Goal: Information Seeking & Learning: Learn about a topic

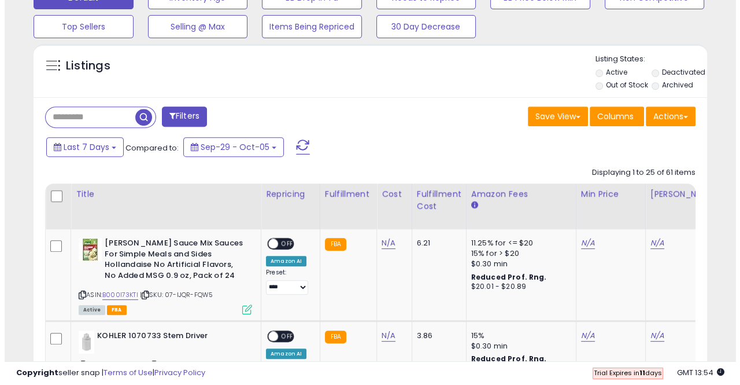
scroll to position [359, 0]
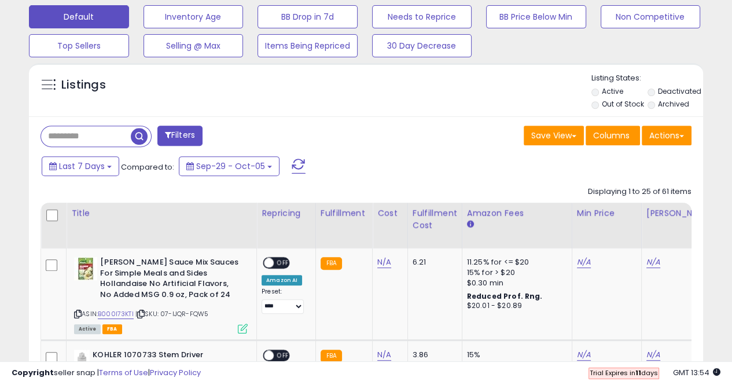
click at [178, 132] on button "Filters" at bounding box center [179, 136] width 45 height 20
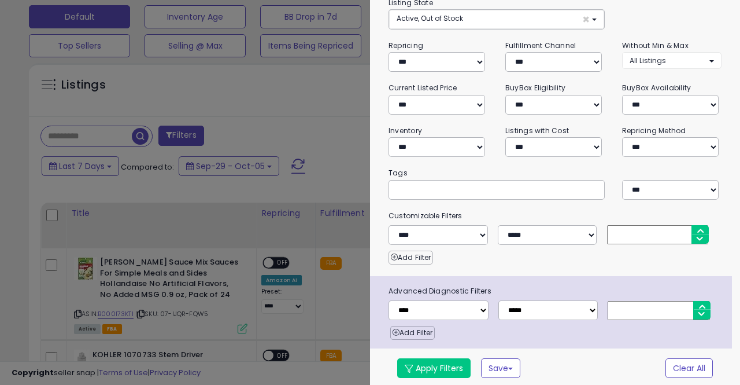
scroll to position [0, 0]
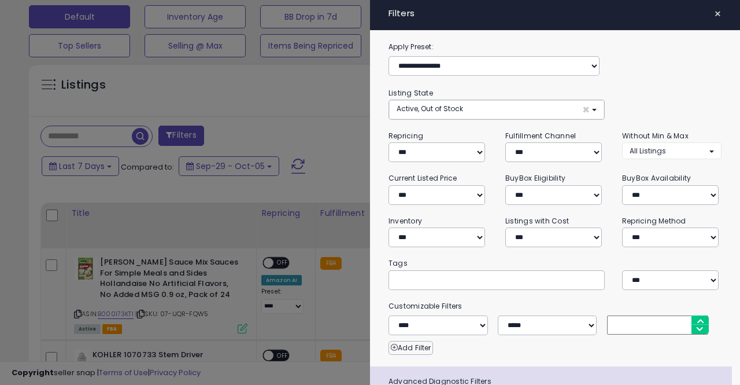
click at [347, 106] on div at bounding box center [370, 192] width 740 height 385
click at [714, 10] on span "×" at bounding box center [718, 14] width 8 height 16
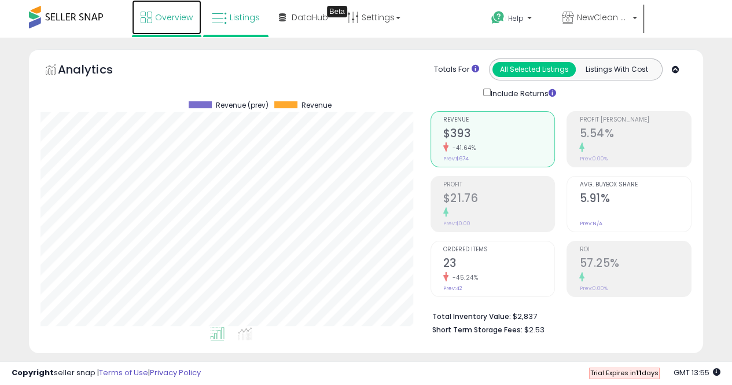
click at [165, 21] on span "Overview" at bounding box center [174, 18] width 38 height 12
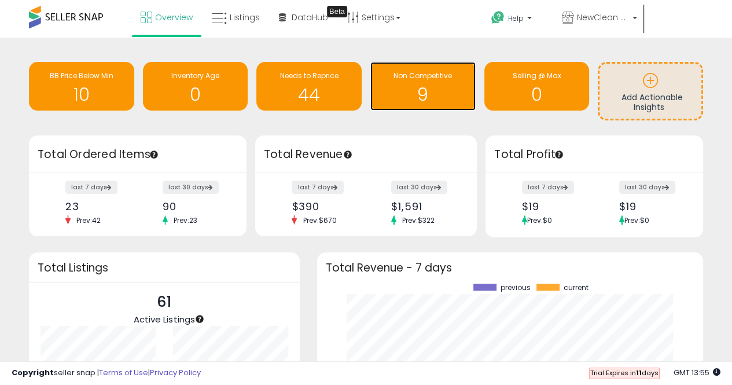
click at [445, 93] on h1 "9" at bounding box center [423, 94] width 94 height 19
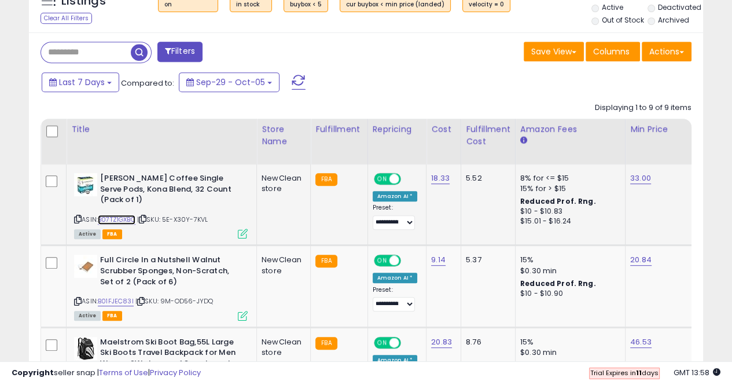
click at [111, 219] on link "B07TZ1GXBC" at bounding box center [117, 220] width 38 height 10
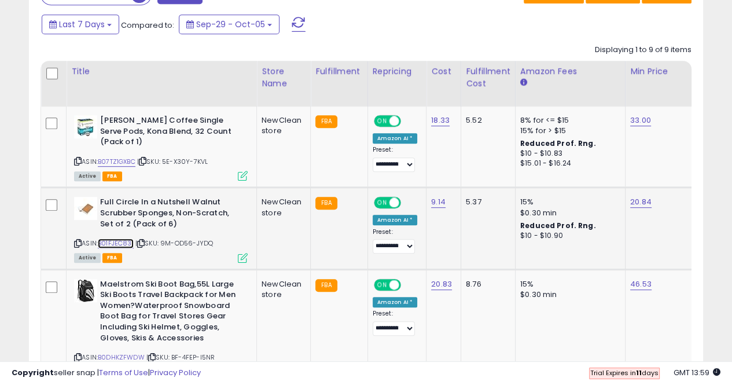
click at [126, 241] on link "B01FJEC83I" at bounding box center [116, 243] width 36 height 10
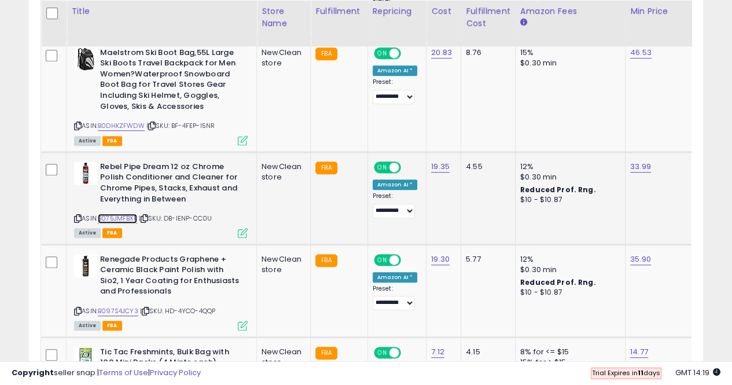
click at [127, 216] on link "B075JMFBXP" at bounding box center [117, 218] width 39 height 10
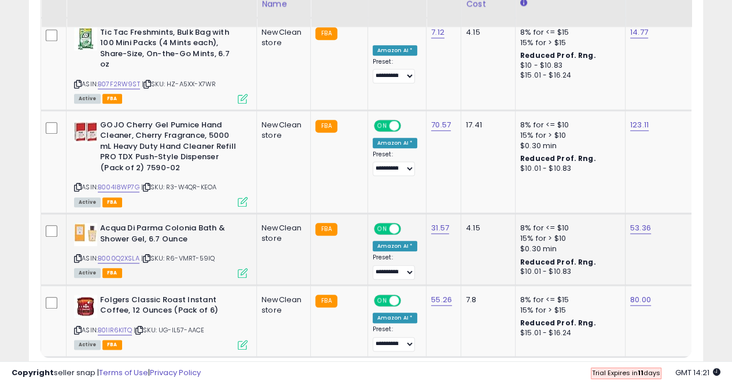
scroll to position [1033, 0]
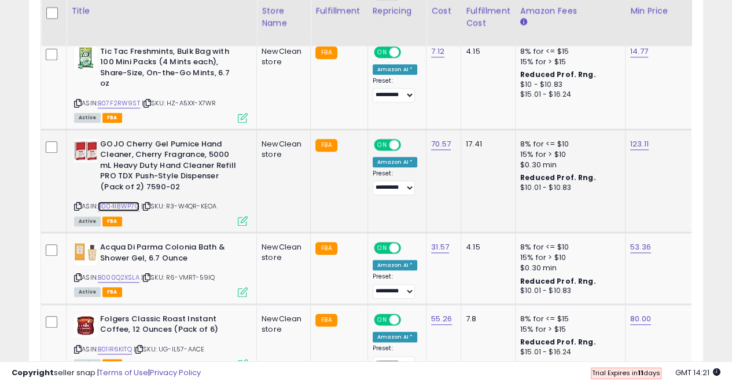
click at [120, 201] on link "B004I8WP7G" at bounding box center [119, 206] width 42 height 10
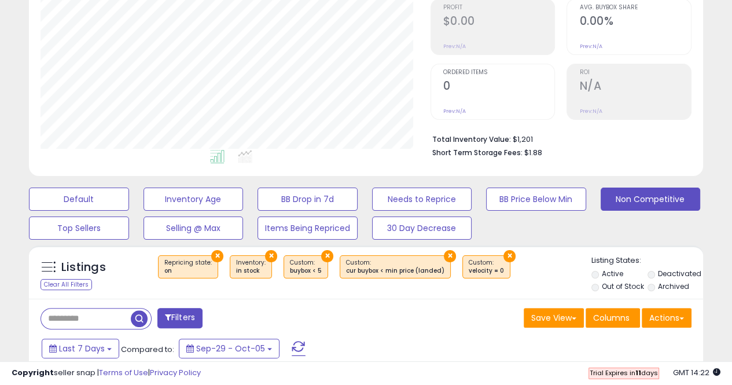
scroll to position [0, 0]
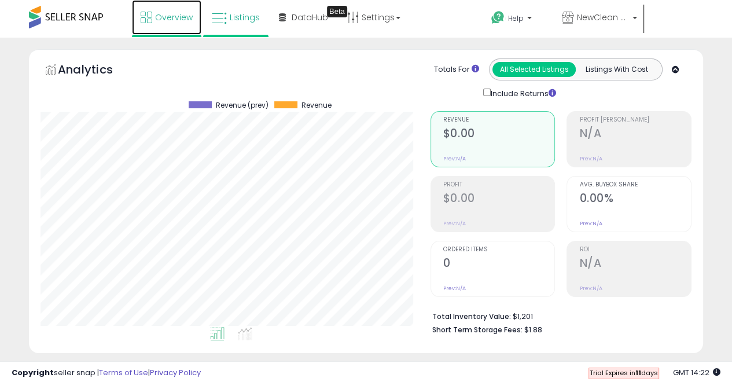
click at [169, 14] on span "Overview" at bounding box center [174, 18] width 38 height 12
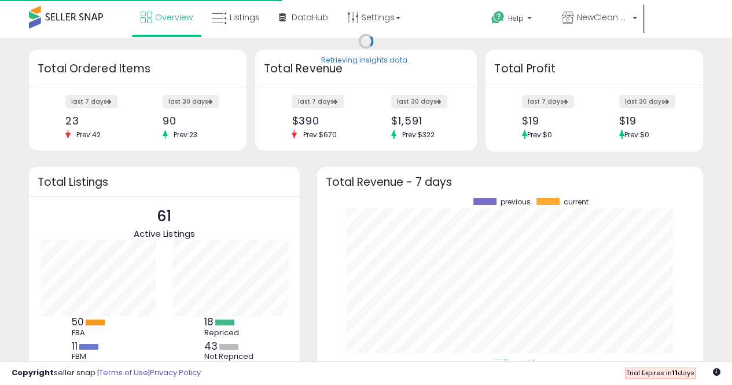
scroll to position [161, 363]
